Goal: Task Accomplishment & Management: Use online tool/utility

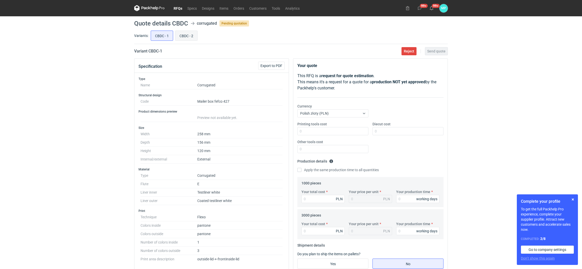
click at [180, 35] on input "CBDC - 2" at bounding box center [186, 36] width 22 height 10
radio input "true"
click at [154, 35] on input "CBDC - 1" at bounding box center [162, 36] width 22 height 10
radio input "true"
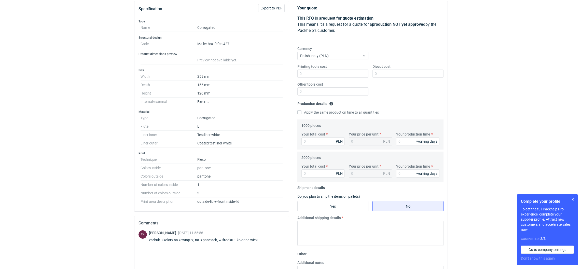
scroll to position [13, 0]
